Goal: Information Seeking & Learning: Learn about a topic

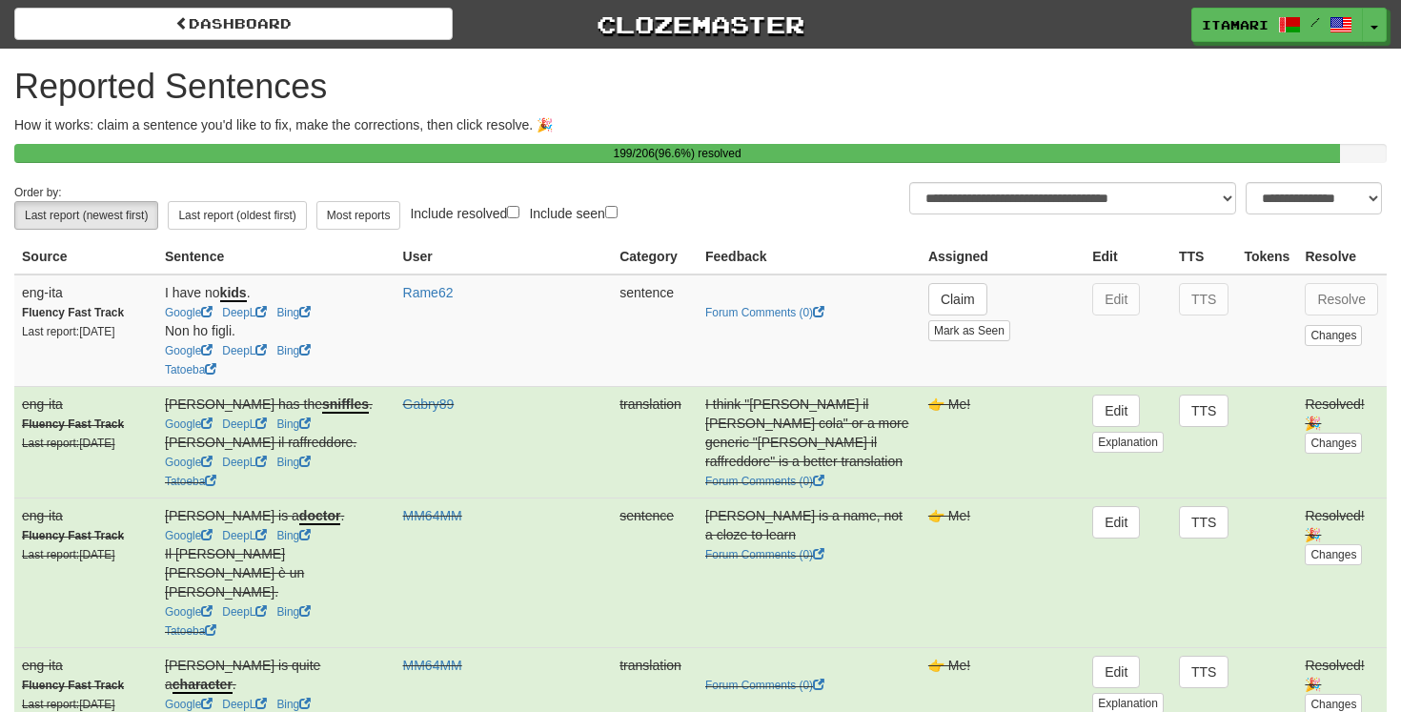
select select "***"
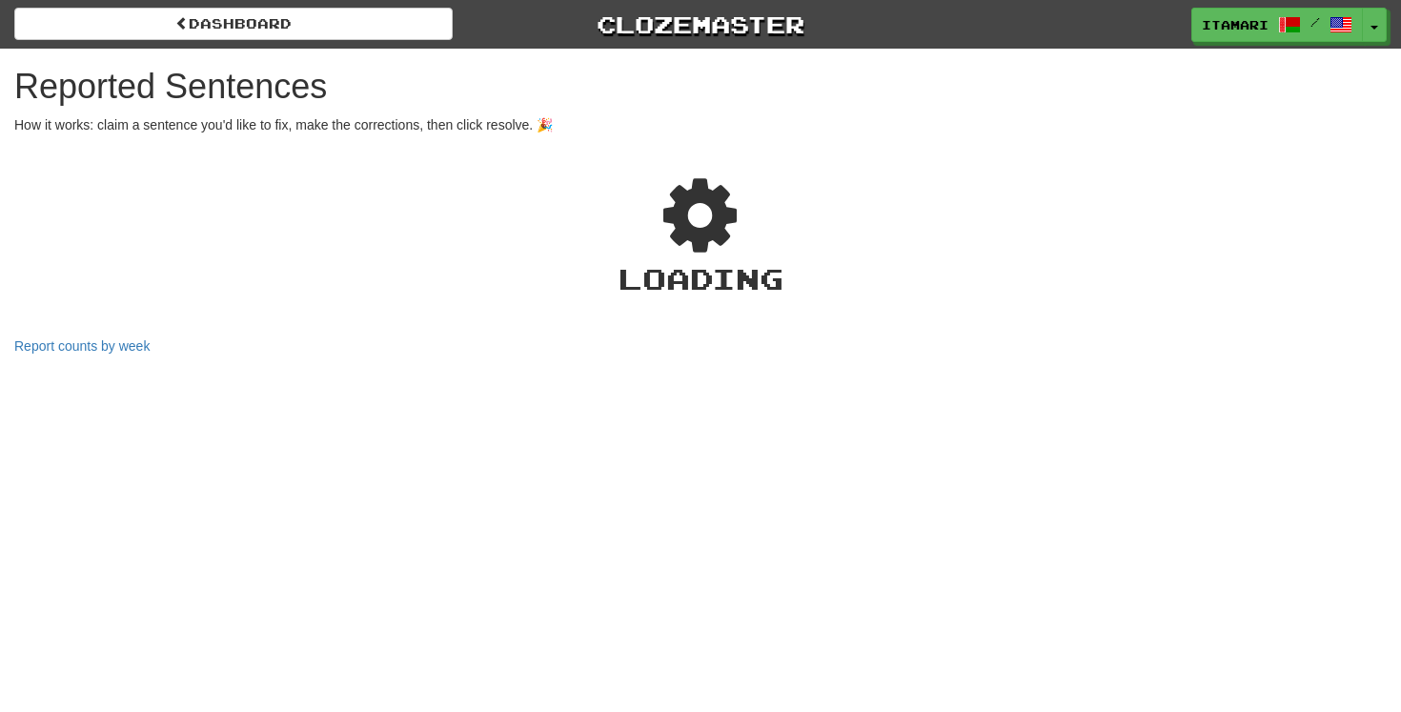
select select "**"
select select "***"
